Goal: Task Accomplishment & Management: Use online tool/utility

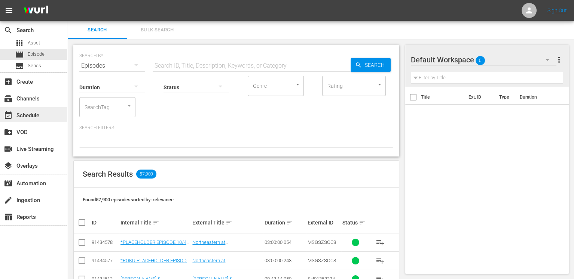
click at [42, 118] on div "event_available Schedule" at bounding box center [33, 114] width 67 height 15
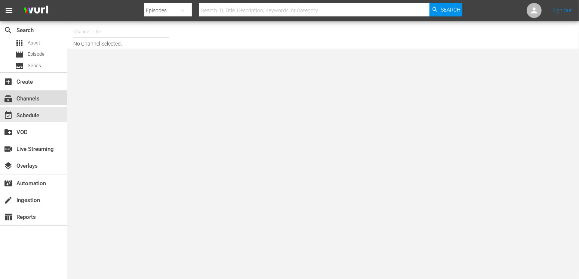
click at [43, 98] on div "subscriptions Channels" at bounding box center [33, 97] width 67 height 15
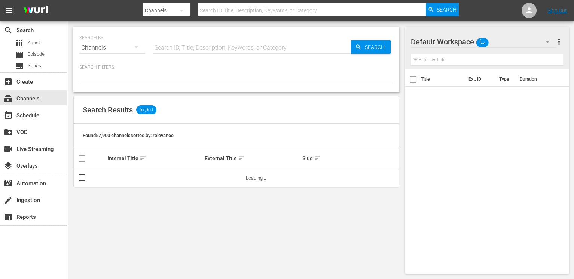
click at [242, 45] on input "text" at bounding box center [252, 48] width 198 height 18
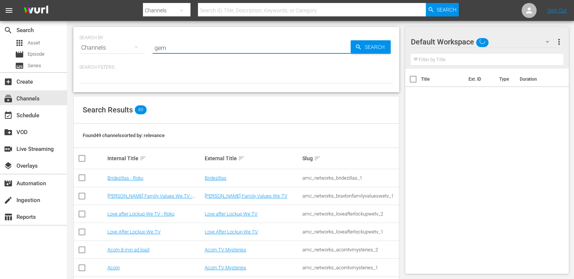
type input "gems"
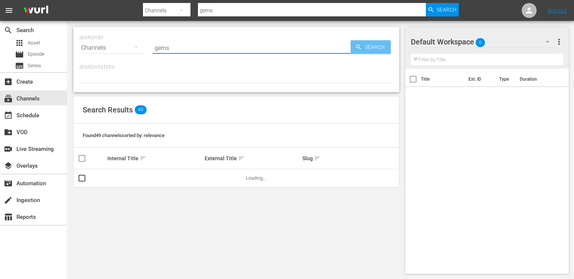
type input "gems"
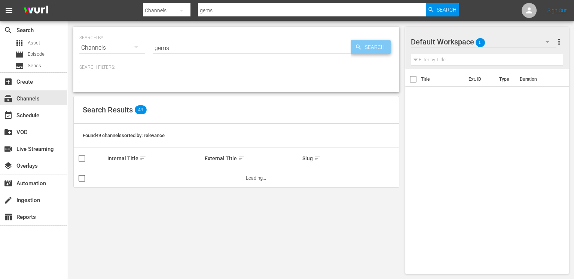
click at [384, 48] on span "Search" at bounding box center [376, 46] width 29 height 13
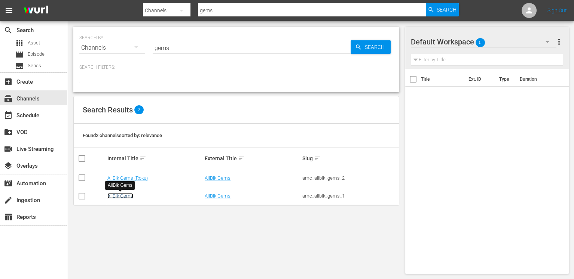
click at [122, 198] on link "AllBlk Gems" at bounding box center [120, 196] width 26 height 6
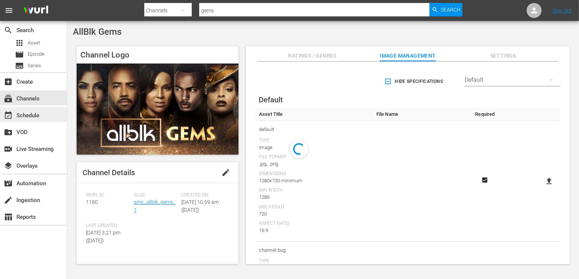
click at [35, 117] on div "event_available Schedule" at bounding box center [21, 114] width 42 height 7
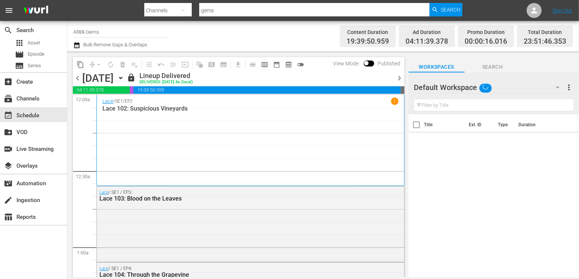
click at [125, 79] on icon "button" at bounding box center [121, 78] width 8 height 8
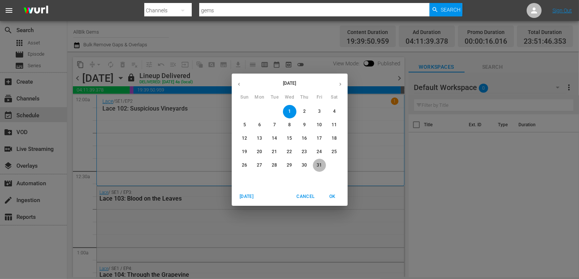
click at [321, 164] on p "31" at bounding box center [319, 165] width 5 height 6
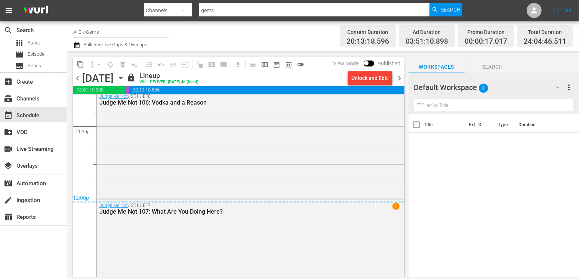
scroll to position [3593, 0]
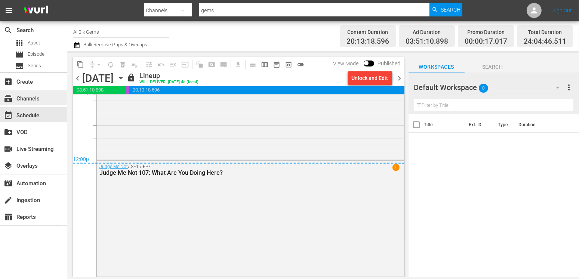
click at [34, 97] on div "subscriptions Channels" at bounding box center [21, 97] width 42 height 7
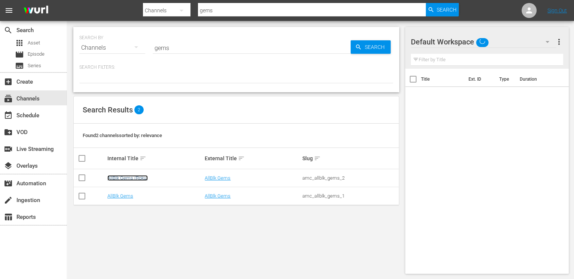
click at [134, 178] on link "AllBlk Gems (Roku)" at bounding box center [127, 178] width 40 height 6
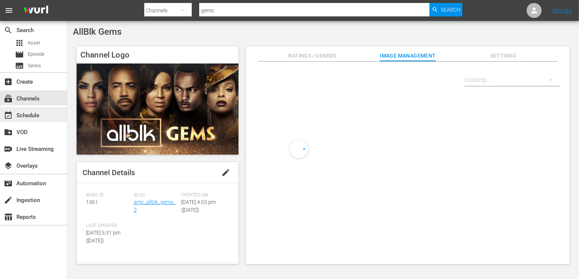
click at [43, 112] on div "event_available Schedule" at bounding box center [33, 114] width 67 height 15
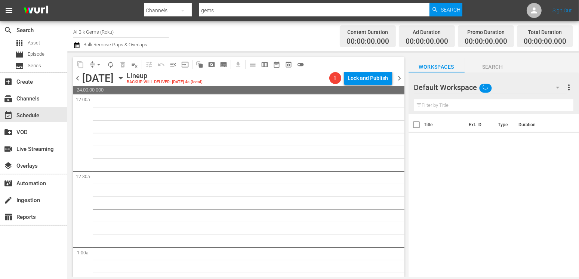
click at [125, 80] on icon "button" at bounding box center [121, 78] width 8 height 8
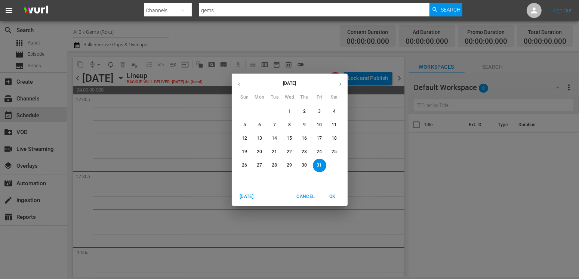
click at [274, 136] on p "14" at bounding box center [274, 138] width 5 height 6
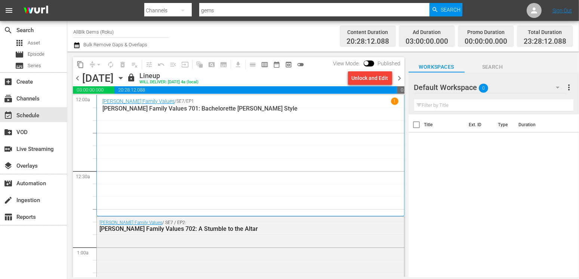
click at [125, 80] on icon "button" at bounding box center [121, 78] width 8 height 8
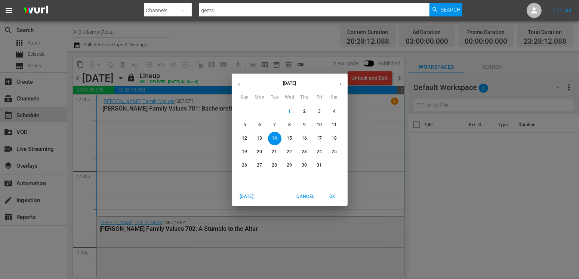
click at [276, 152] on p "21" at bounding box center [274, 152] width 5 height 6
